Goal: Download file/media

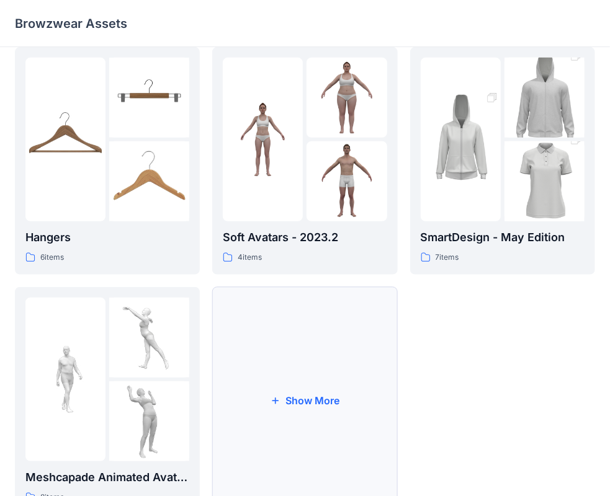
scroll to position [308, 0]
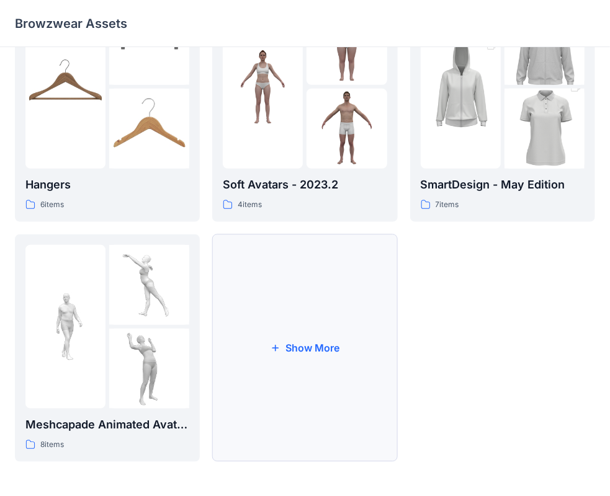
click at [309, 412] on button "Show More" at bounding box center [304, 348] width 185 height 228
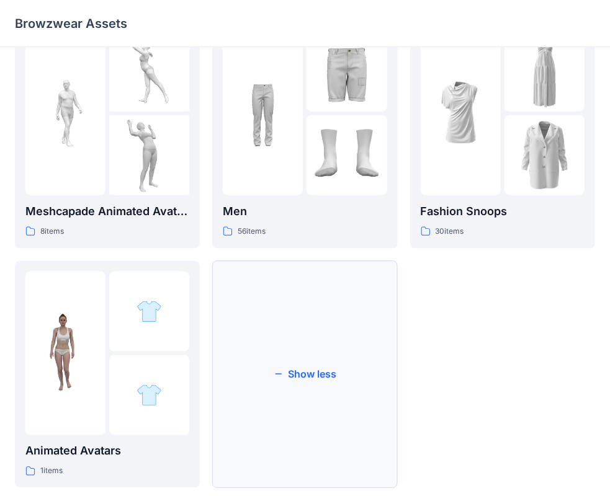
scroll to position [548, 0]
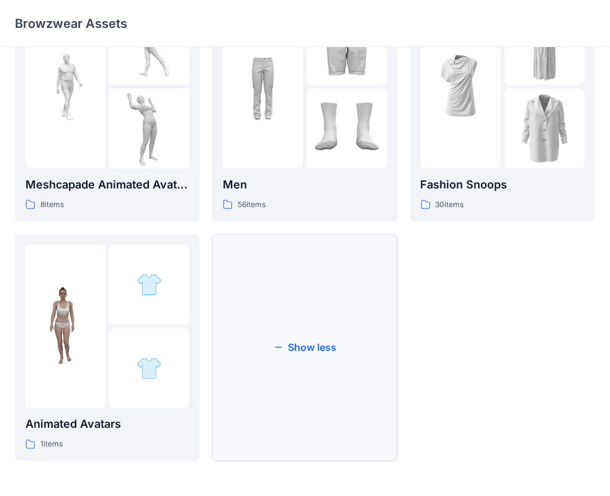
click at [353, 280] on button "Show less" at bounding box center [304, 348] width 185 height 228
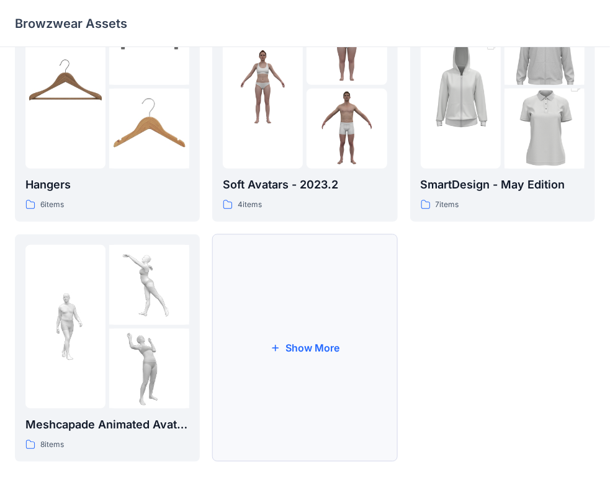
click at [354, 273] on button "Show More" at bounding box center [304, 348] width 185 height 228
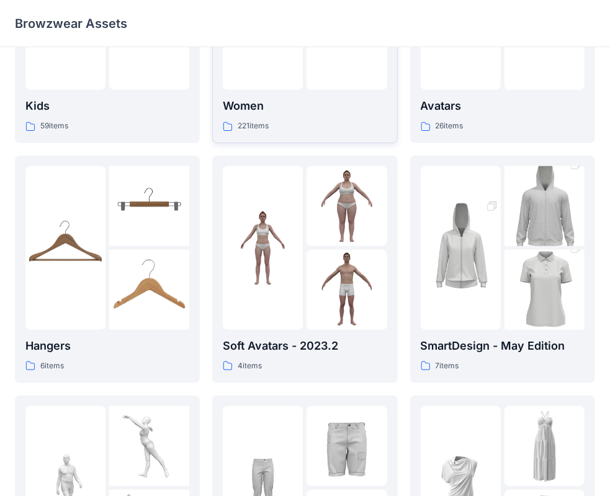
scroll to position [0, 0]
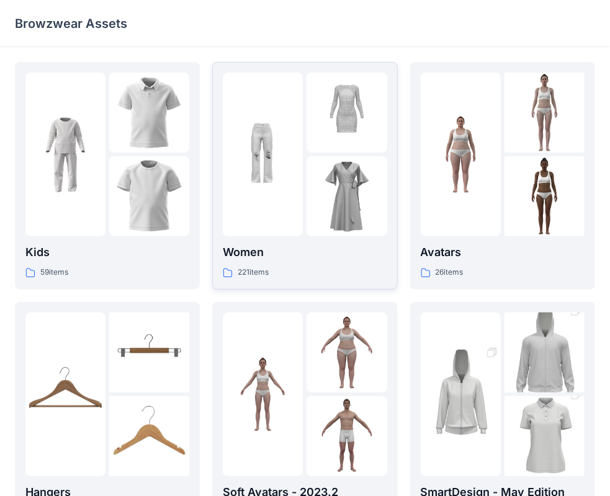
click at [321, 196] on img at bounding box center [346, 196] width 80 height 80
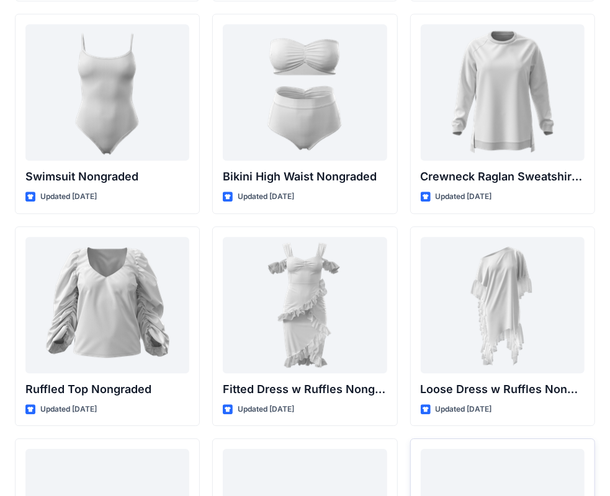
scroll to position [11907, 0]
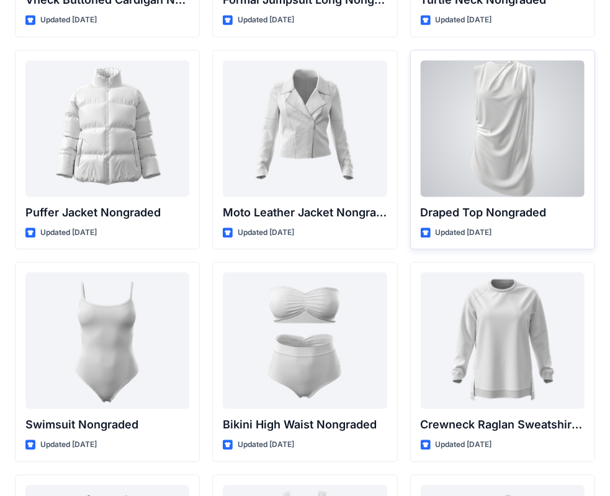
click at [470, 130] on div at bounding box center [502, 128] width 164 height 136
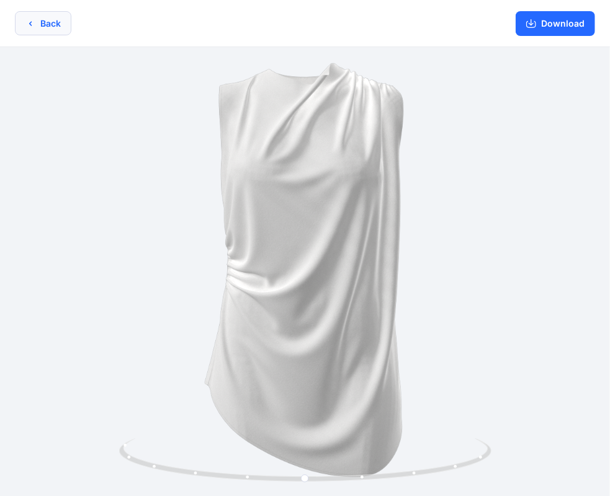
click at [47, 27] on button "Back" at bounding box center [43, 23] width 56 height 24
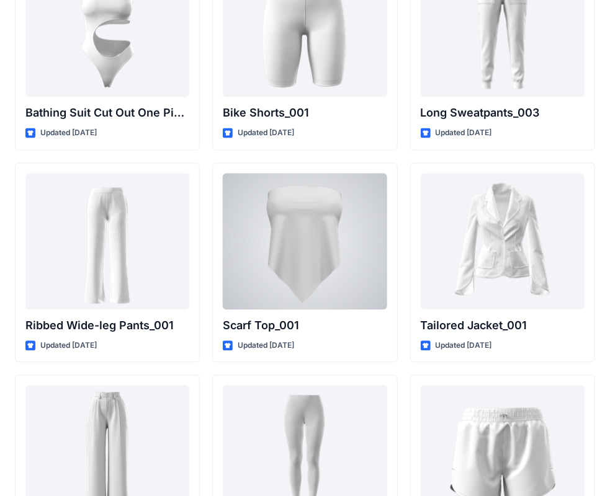
scroll to position [13643, 0]
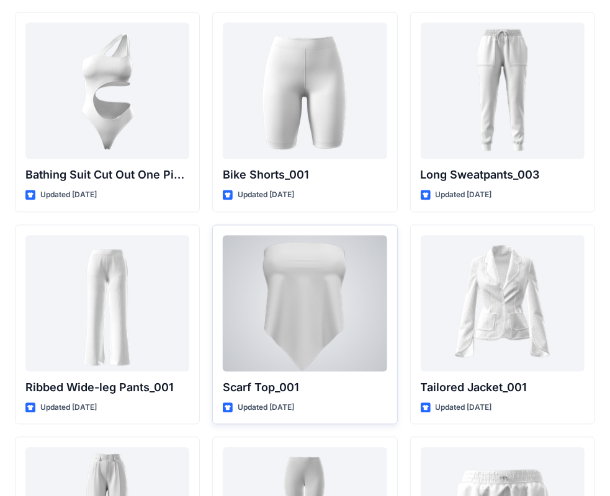
click at [327, 236] on div at bounding box center [305, 304] width 164 height 136
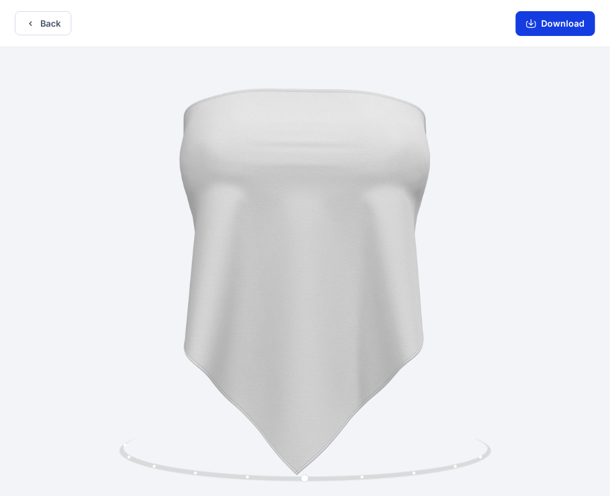
click at [593, 32] on button "Download" at bounding box center [554, 23] width 79 height 25
click at [544, 29] on button "Download" at bounding box center [554, 23] width 79 height 25
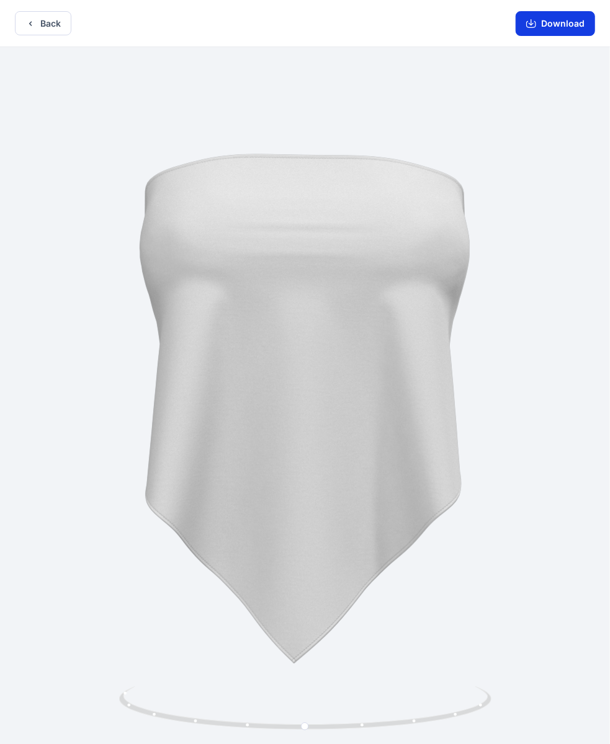
click at [526, 19] on button "Download" at bounding box center [554, 23] width 79 height 25
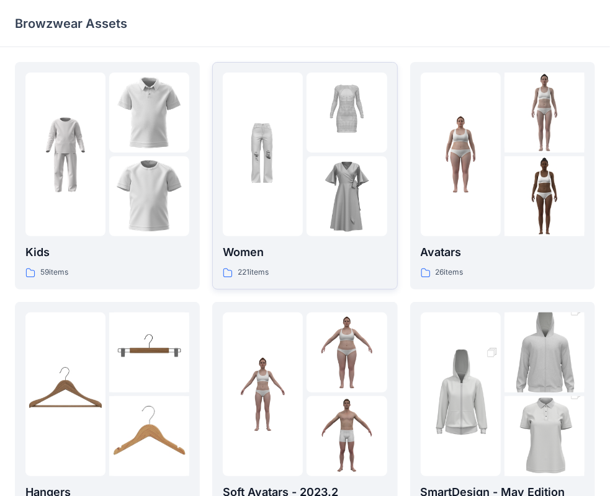
click at [334, 175] on div at bounding box center [346, 196] width 80 height 80
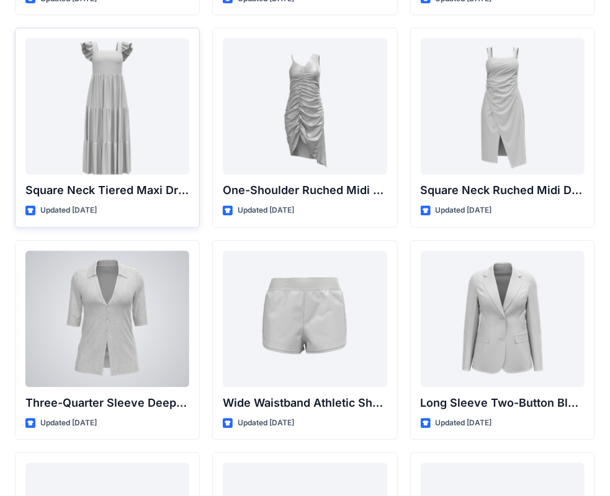
scroll to position [957, 0]
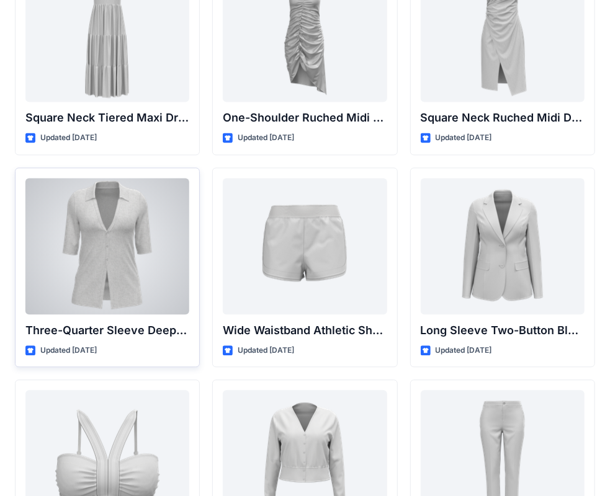
click at [141, 291] on div at bounding box center [107, 246] width 164 height 136
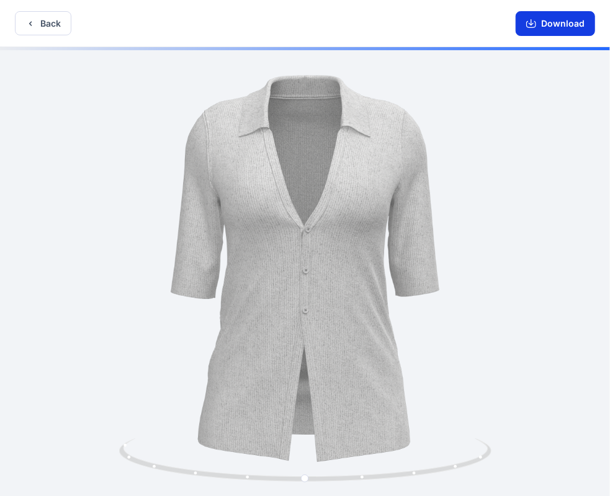
click at [545, 25] on button "Download" at bounding box center [554, 23] width 79 height 25
